Goal: Task Accomplishment & Management: Complete application form

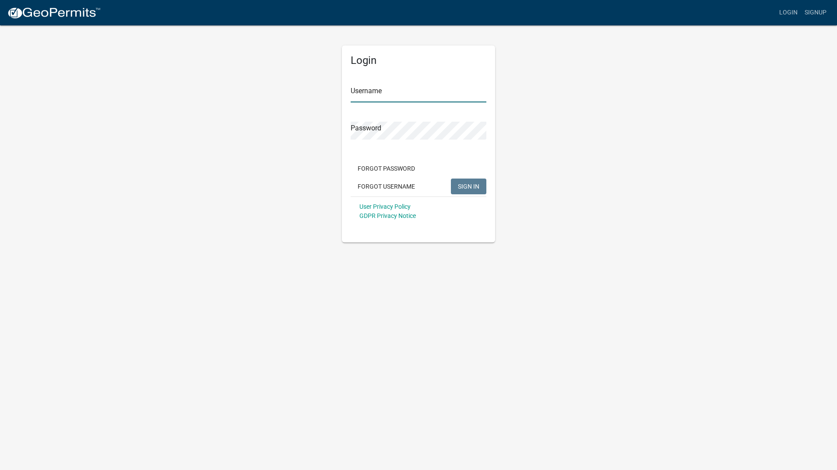
type input "GeoComm"
click at [477, 189] on span "SIGN IN" at bounding box center [468, 186] width 21 height 7
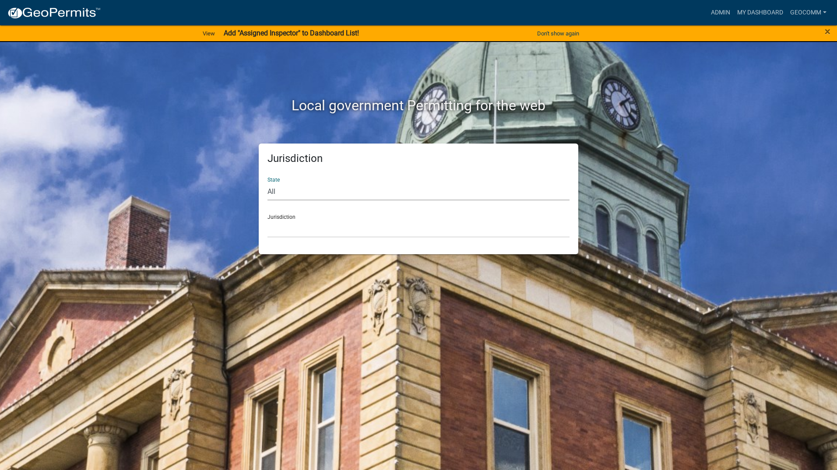
click at [296, 195] on select "All [US_STATE] [US_STATE] [US_STATE] [US_STATE] [US_STATE] [US_STATE] [US_STATE…" at bounding box center [418, 192] width 302 height 18
select select "[US_STATE]"
click at [267, 183] on select "All [US_STATE] [US_STATE] [US_STATE] [US_STATE] [US_STATE] [US_STATE] [US_STATE…" at bounding box center [418, 192] width 302 height 18
click at [305, 233] on select "[GEOGRAPHIC_DATA], [US_STATE] [GEOGRAPHIC_DATA], [US_STATE] [GEOGRAPHIC_DATA], …" at bounding box center [418, 229] width 302 height 18
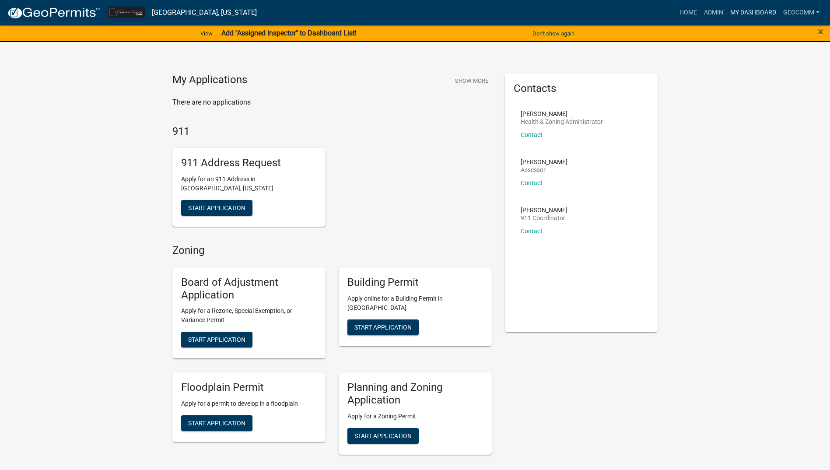
click at [764, 13] on link "My Dashboard" at bounding box center [753, 12] width 53 height 17
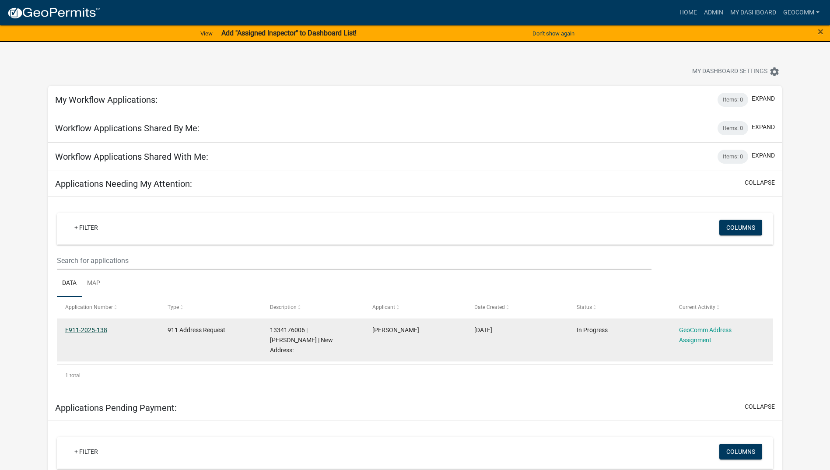
click at [94, 331] on link "E911-2025-138" at bounding box center [86, 330] width 42 height 7
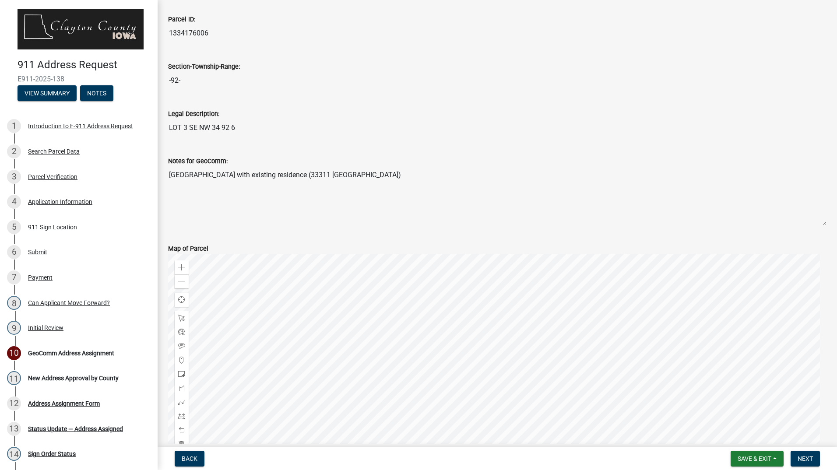
scroll to position [219, 0]
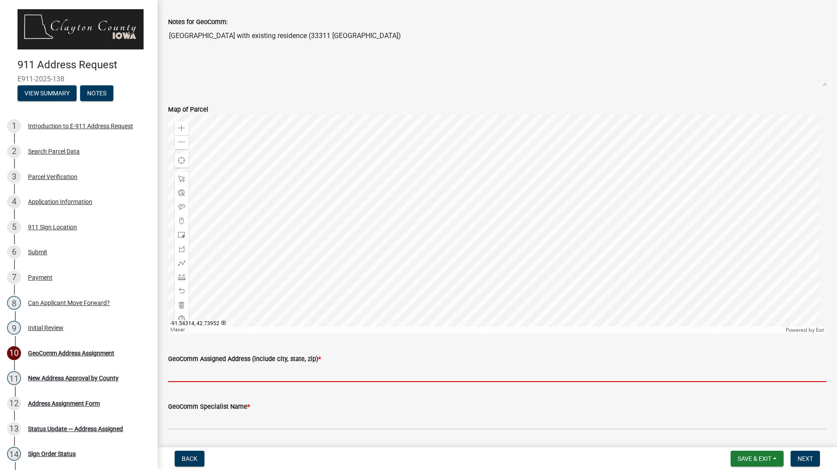
click at [263, 377] on input "GeoComm Assigned Address (include city, state, zip) *" at bounding box center [497, 373] width 658 height 18
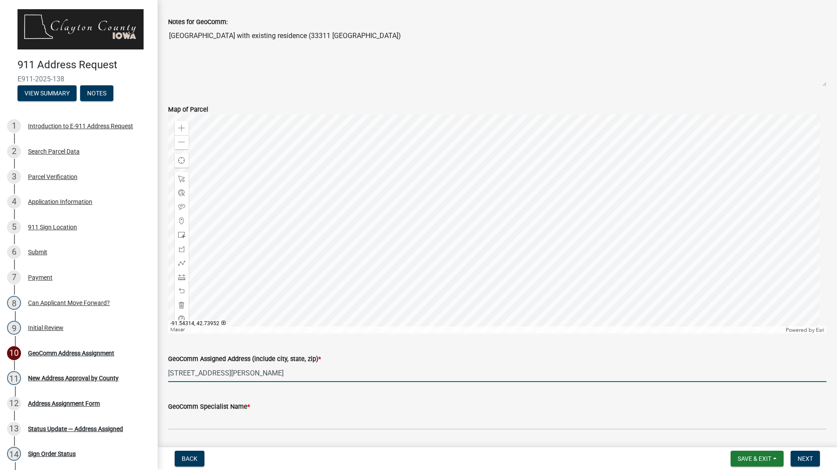
type input "[STREET_ADDRESS][PERSON_NAME]"
click at [280, 425] on input "GeoComm Specialist Name *" at bounding box center [497, 421] width 658 height 18
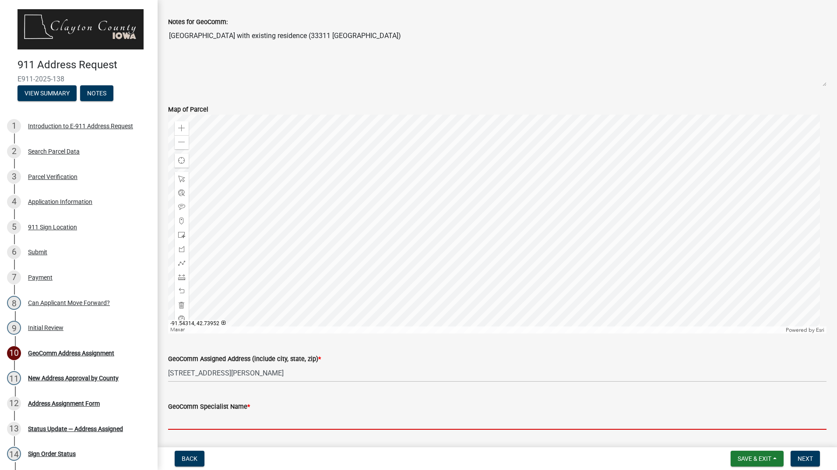
type input "[PERSON_NAME]"
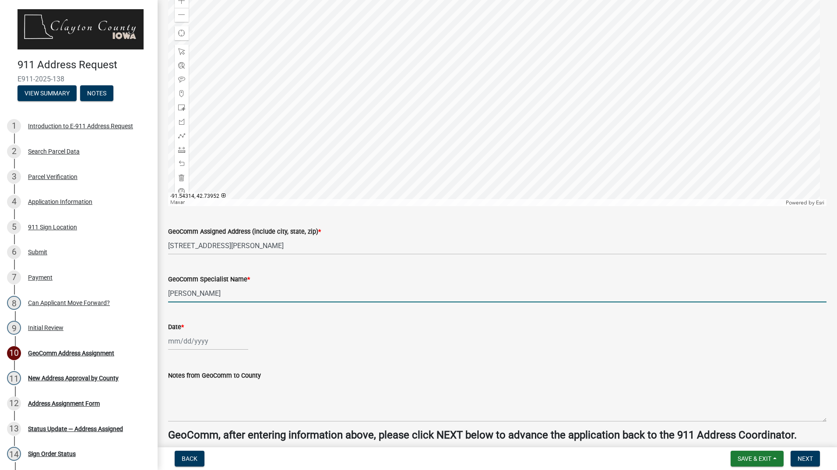
scroll to position [350, 0]
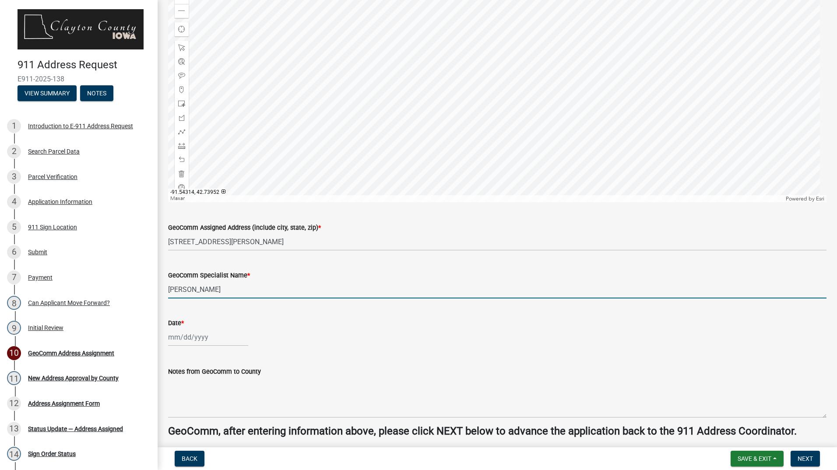
click at [216, 337] on div at bounding box center [208, 337] width 80 height 18
select select "8"
select select "2025"
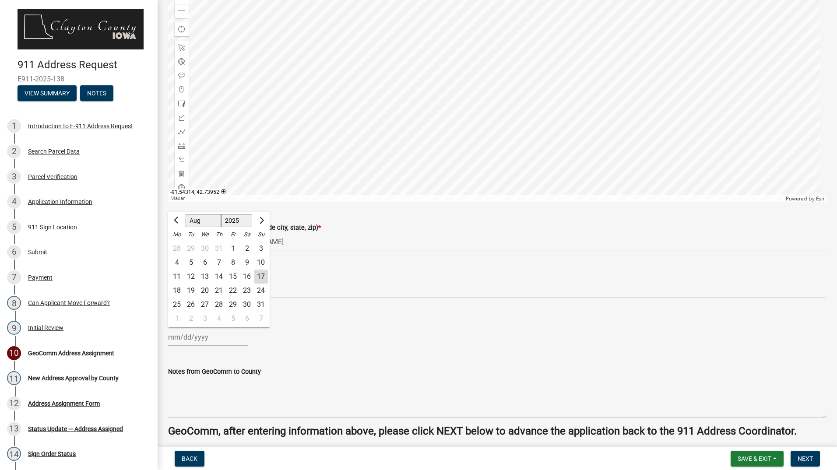
click at [262, 276] on div "17" at bounding box center [261, 277] width 14 height 14
type input "[DATE]"
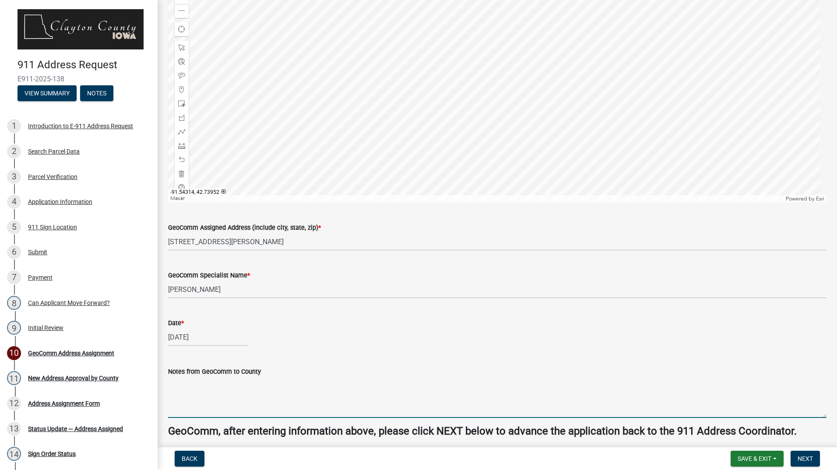
click at [396, 412] on textarea "Notes from GeoComm to County" at bounding box center [497, 397] width 658 height 41
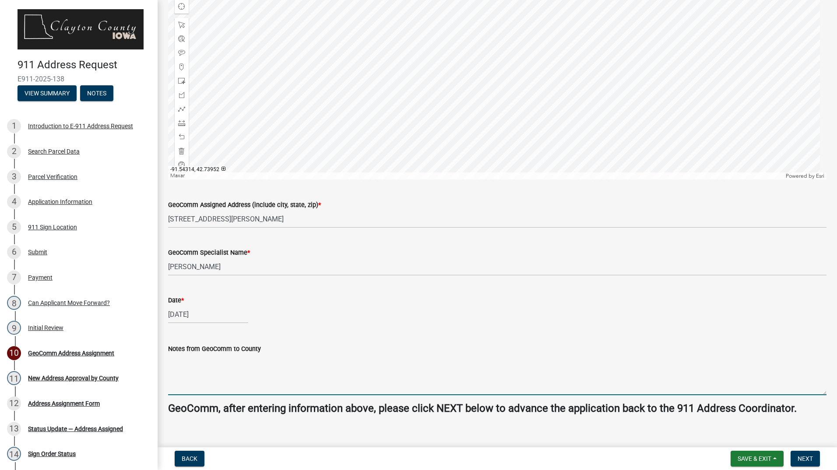
scroll to position [385, 0]
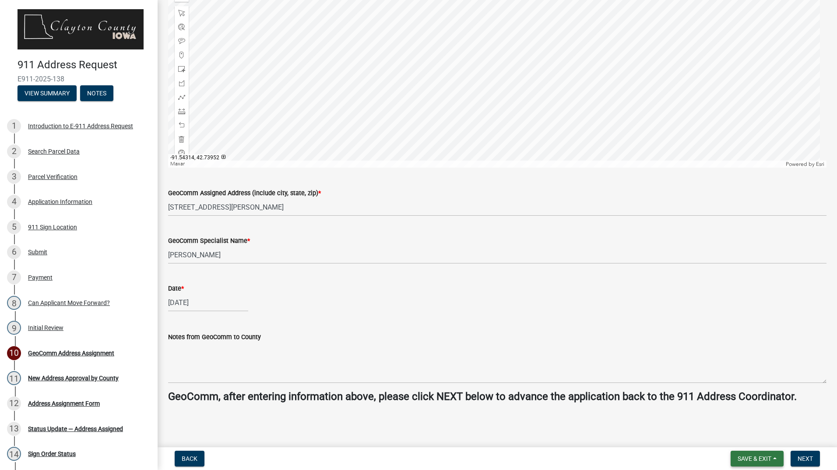
click at [772, 461] on button "Save & Exit" at bounding box center [757, 459] width 53 height 16
click at [749, 422] on button "Save" at bounding box center [749, 415] width 70 height 21
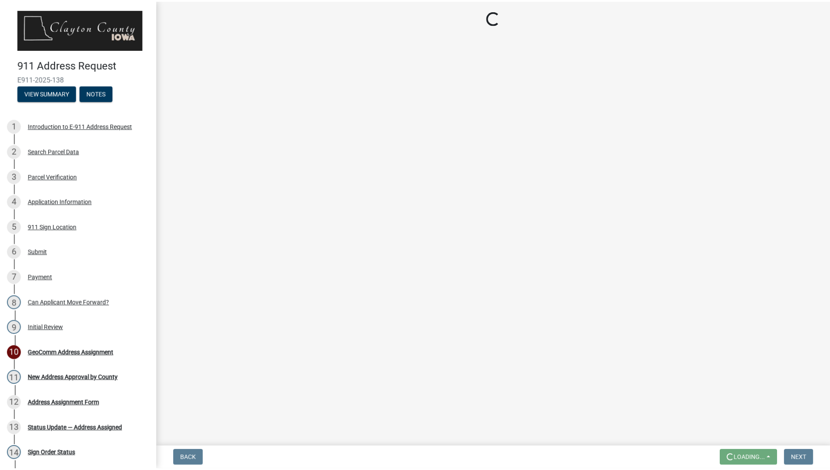
scroll to position [0, 0]
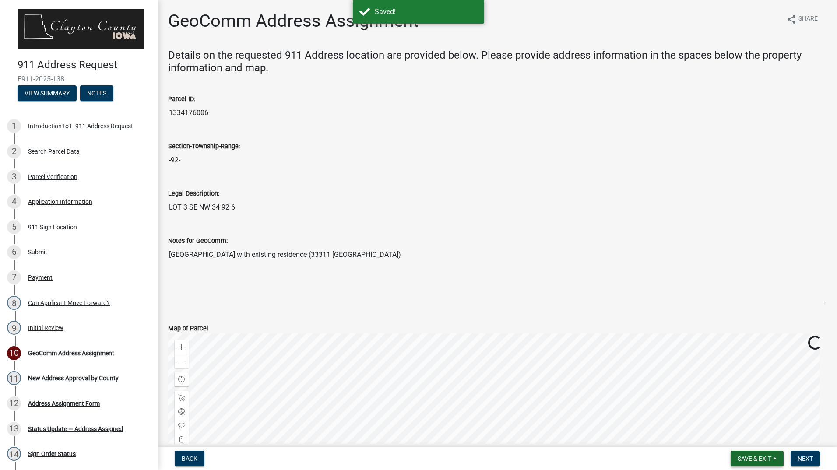
click at [774, 457] on button "Save & Exit" at bounding box center [757, 459] width 53 height 16
click at [746, 445] on button "Save & Exit" at bounding box center [749, 436] width 70 height 21
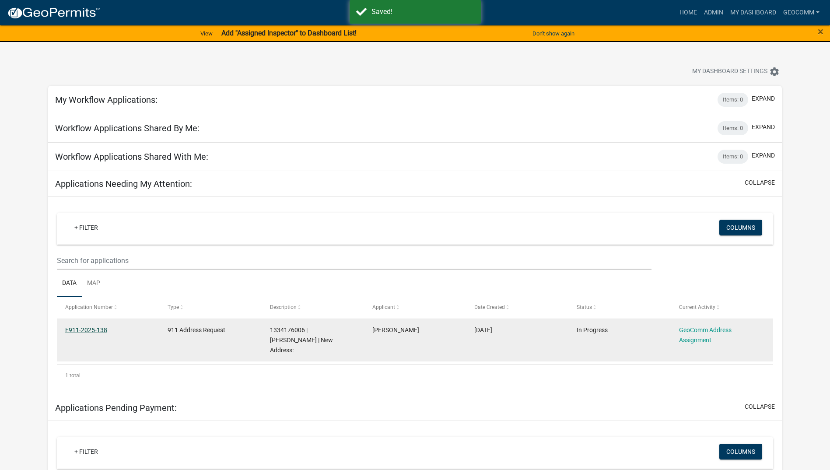
click at [95, 331] on link "E911-2025-138" at bounding box center [86, 330] width 42 height 7
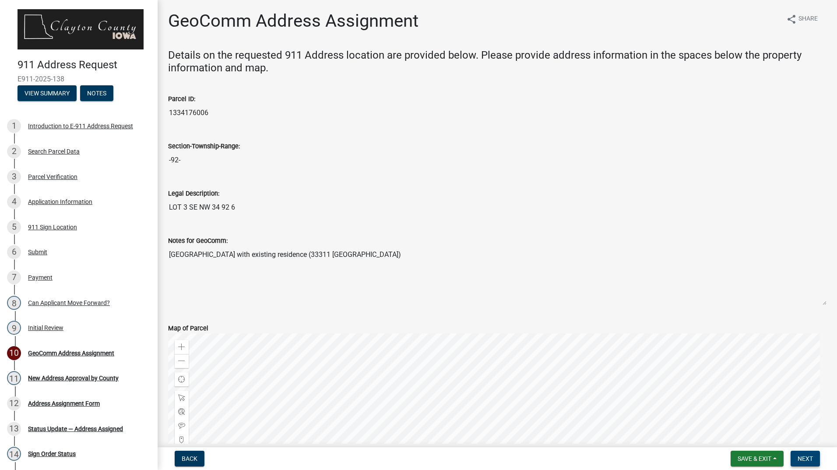
click at [802, 460] on span "Next" at bounding box center [805, 458] width 15 height 7
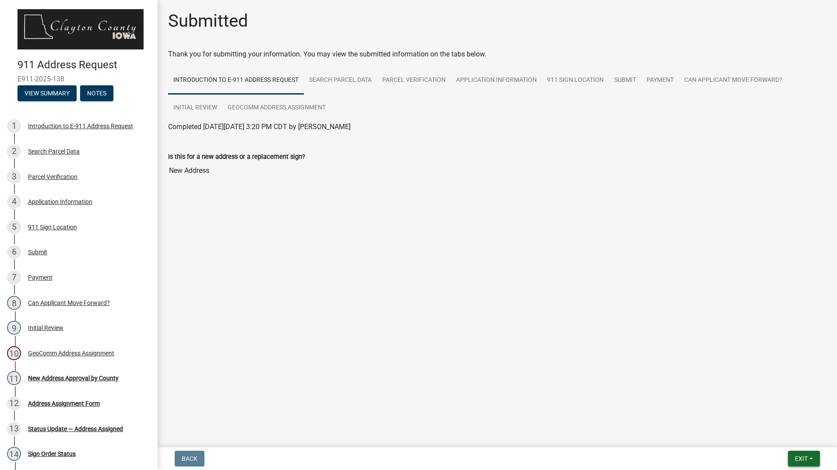
click at [814, 457] on button "Exit" at bounding box center [804, 459] width 32 height 16
click at [793, 440] on button "Save & Exit" at bounding box center [785, 436] width 70 height 21
